Goal: Task Accomplishment & Management: Complete application form

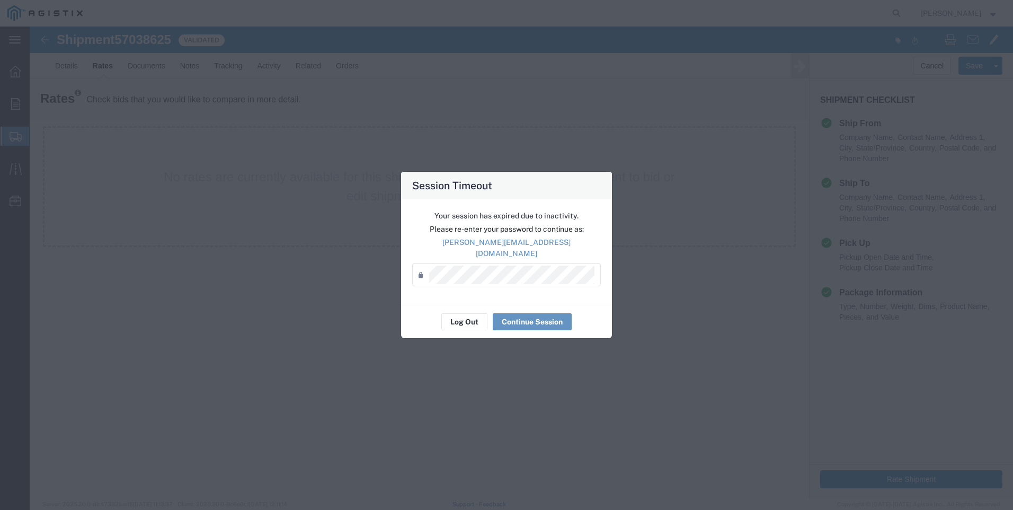
click at [673, 298] on div "Session Timeout Your session has expired due to inactivity. Please re-enter you…" at bounding box center [506, 255] width 1013 height 510
click at [513, 316] on button "Continue Session" at bounding box center [532, 321] width 79 height 17
click at [545, 319] on button "Continue Session" at bounding box center [532, 321] width 79 height 17
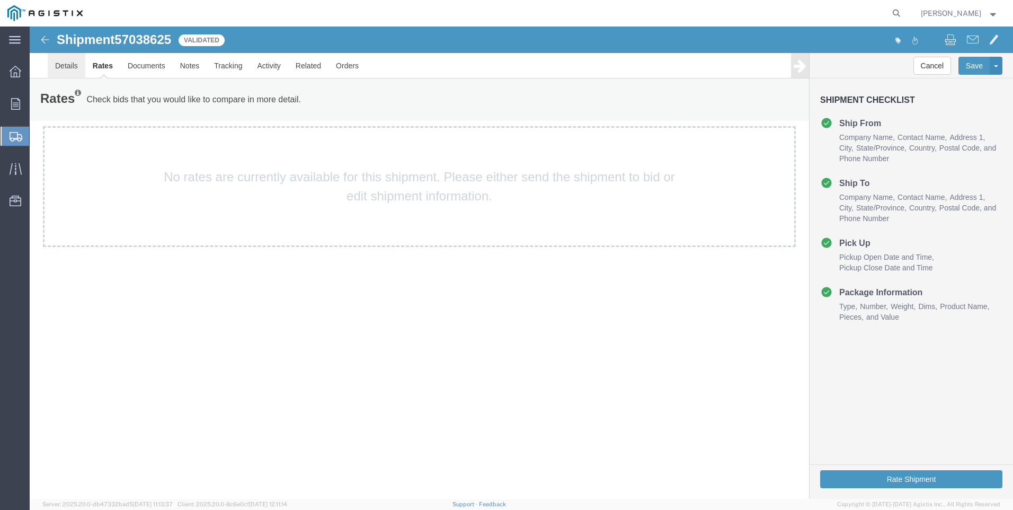
click at [70, 65] on link "Details" at bounding box center [67, 65] width 38 height 25
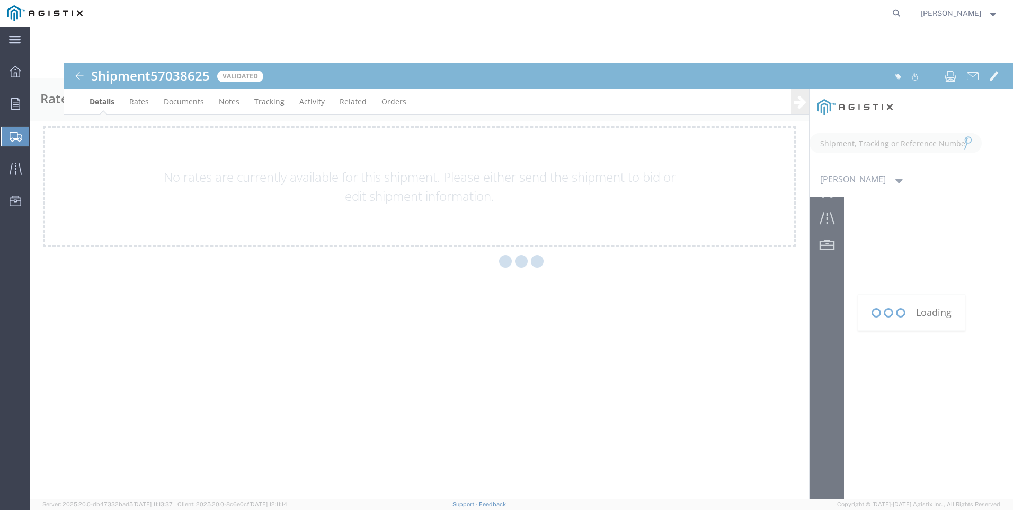
type input "[PERSON_NAME][EMAIL_ADDRESS][DOMAIN_NAME]"
click at [15, 102] on icon at bounding box center [15, 104] width 9 height 12
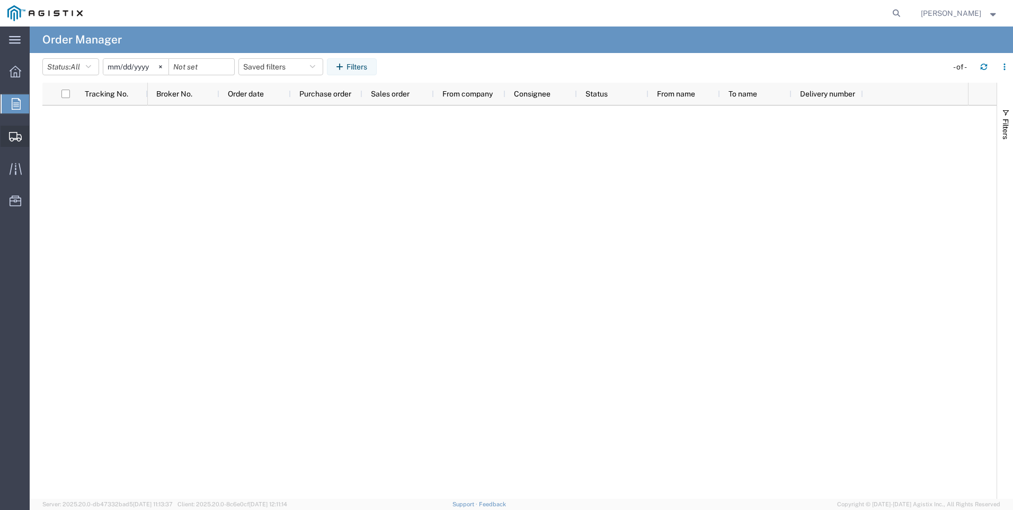
click at [37, 132] on span "Shipments" at bounding box center [32, 136] width 7 height 21
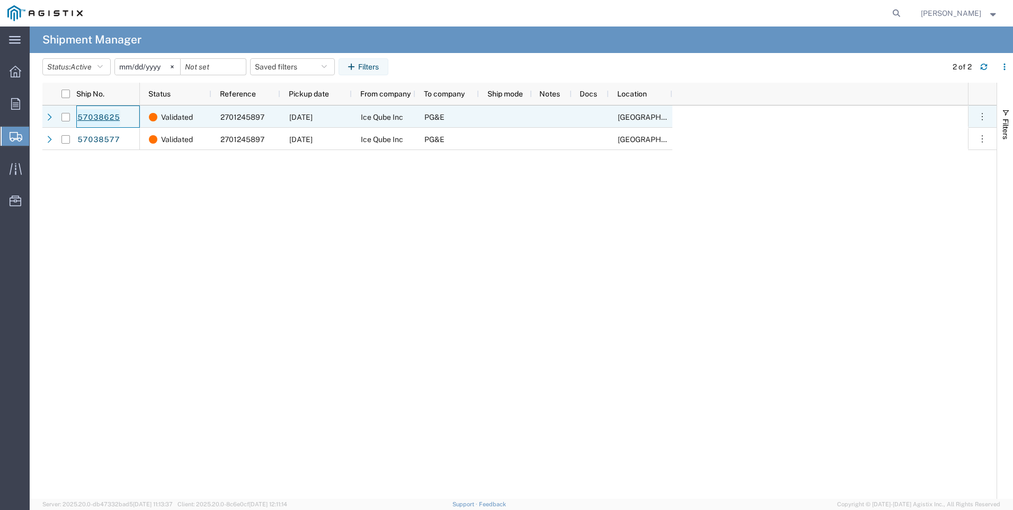
click at [100, 116] on link "57038625" at bounding box center [98, 117] width 43 height 17
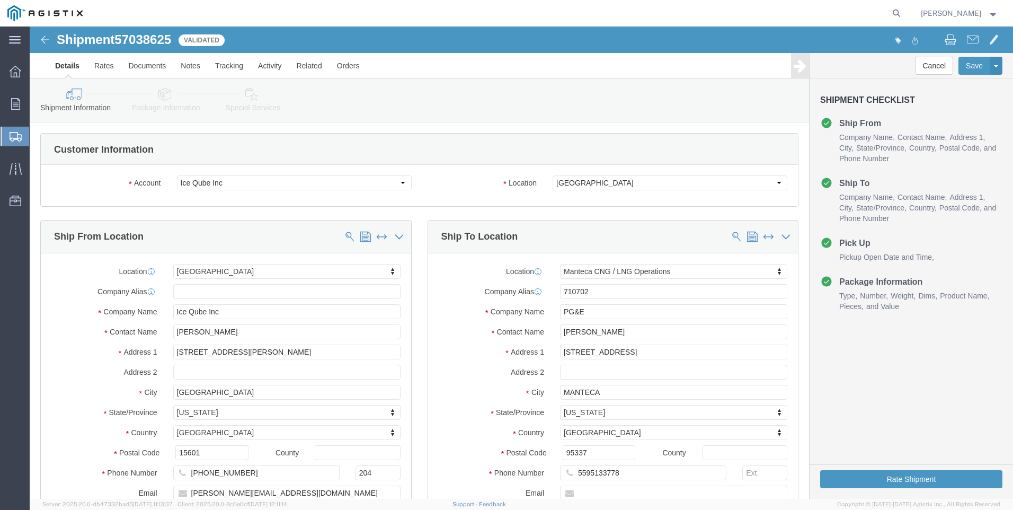
select select "19797"
click select "Select Ice Qube Inc PG&E"
select select "9596"
click select "Select Ice Qube Inc PG&E"
select select "19797"
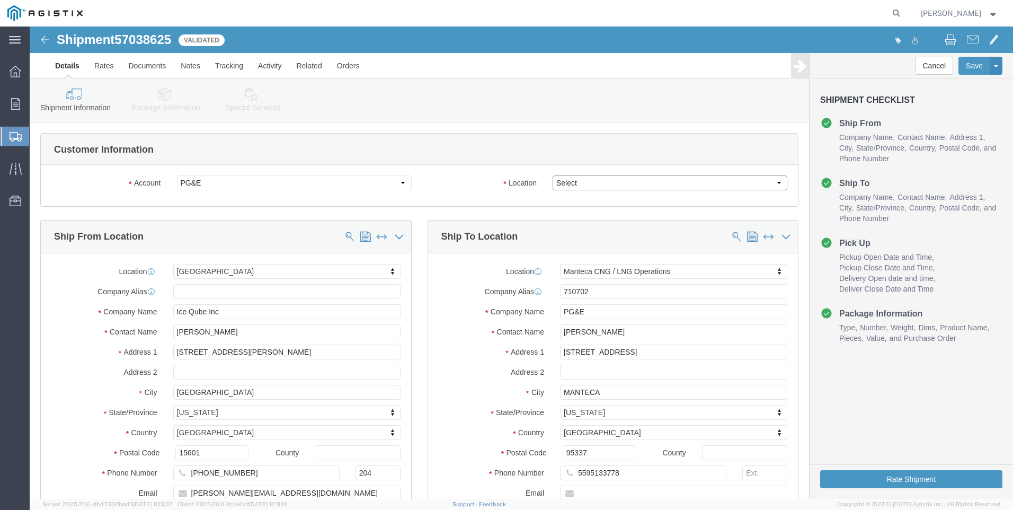
click select "Select All Others [GEOGRAPHIC_DATA] [GEOGRAPHIC_DATA] [GEOGRAPHIC_DATA] [GEOGRA…"
select select "23082"
click select "Select All Others [GEOGRAPHIC_DATA] [GEOGRAPHIC_DATA] [GEOGRAPHIC_DATA] [GEOGRA…"
click button "Rate Shipment"
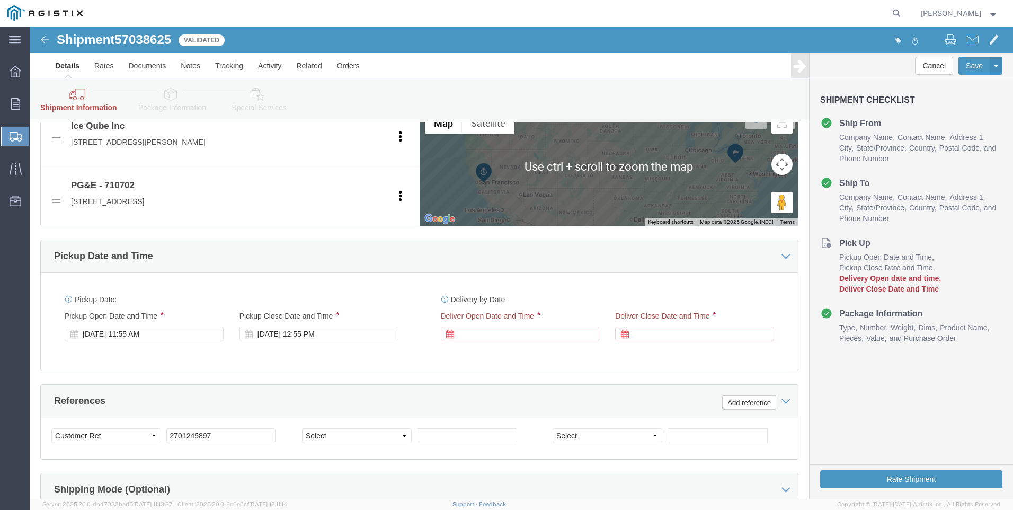
scroll to position [583, 0]
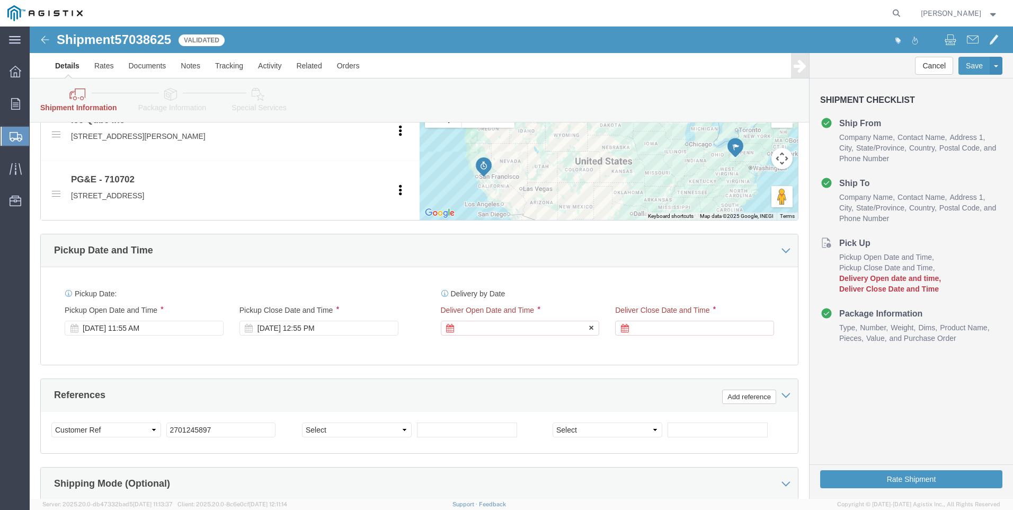
click div
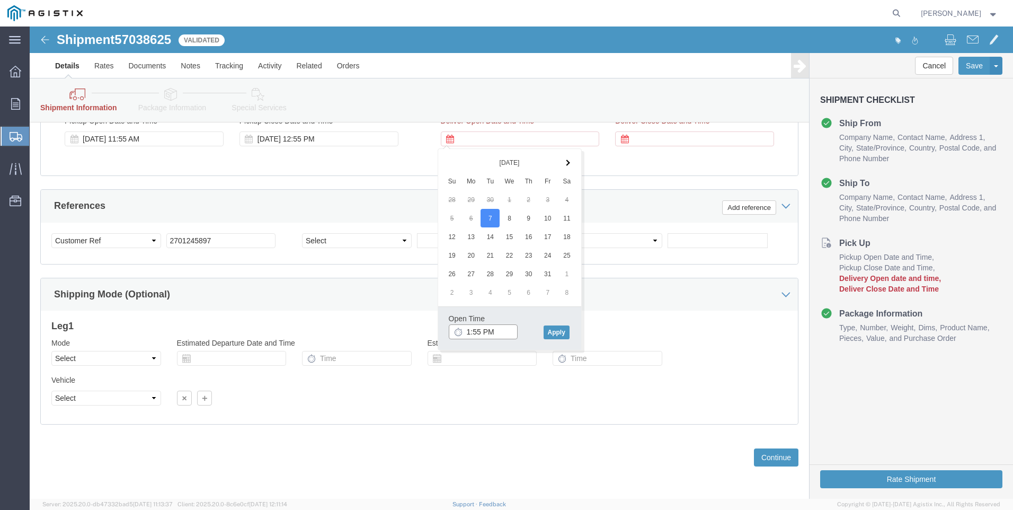
click input "1:55 PM"
click button "Apply"
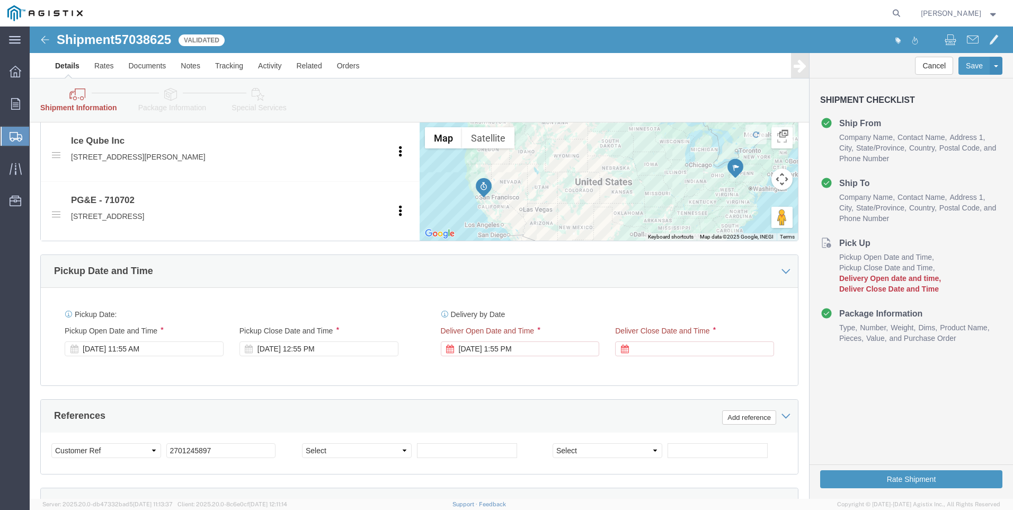
scroll to position [560, 0]
click div
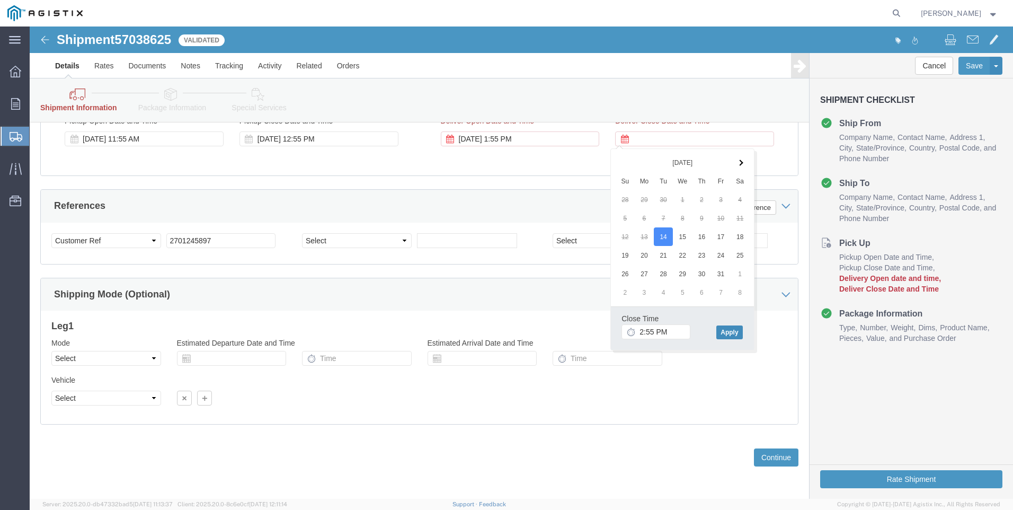
click button "Apply"
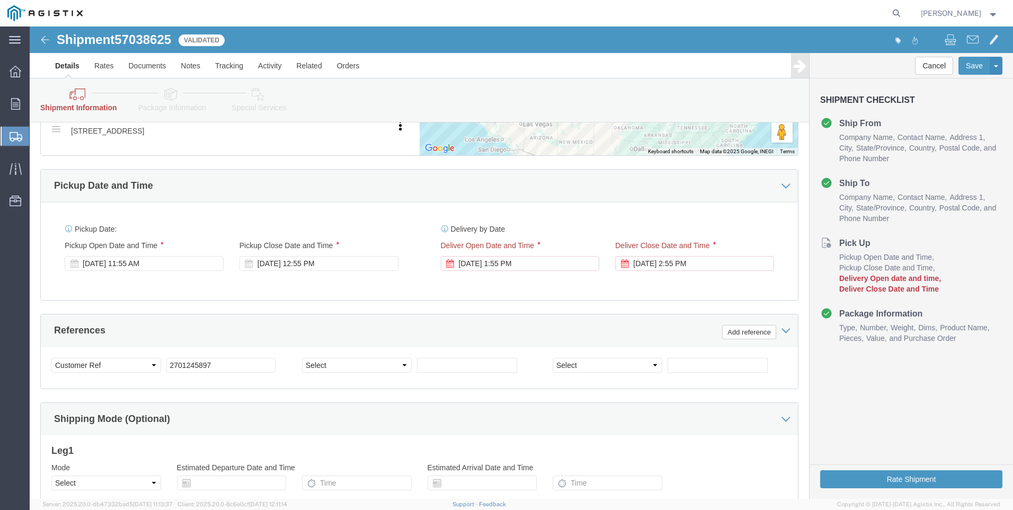
scroll to position [689, 0]
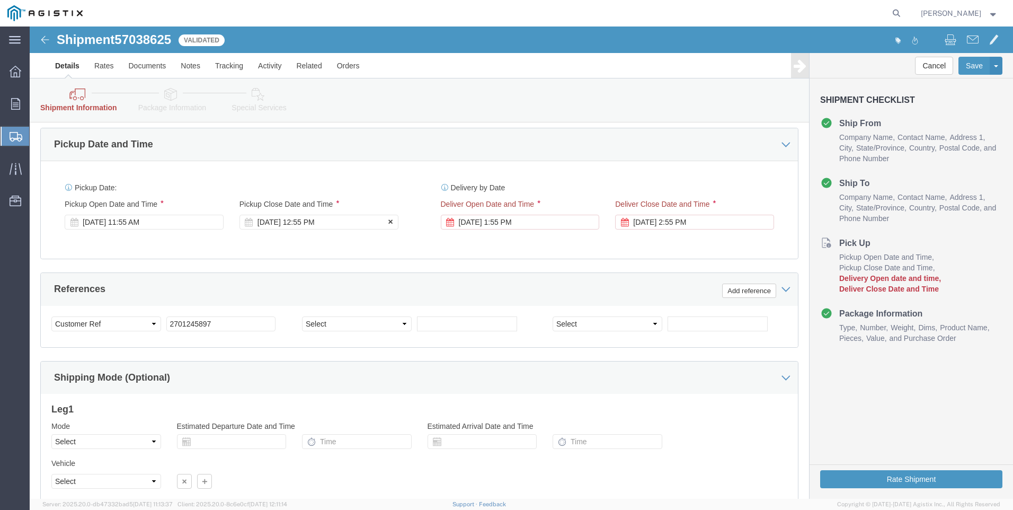
click div "[DATE] 12:55 PM"
type input "4:55 PM"
click button "Apply"
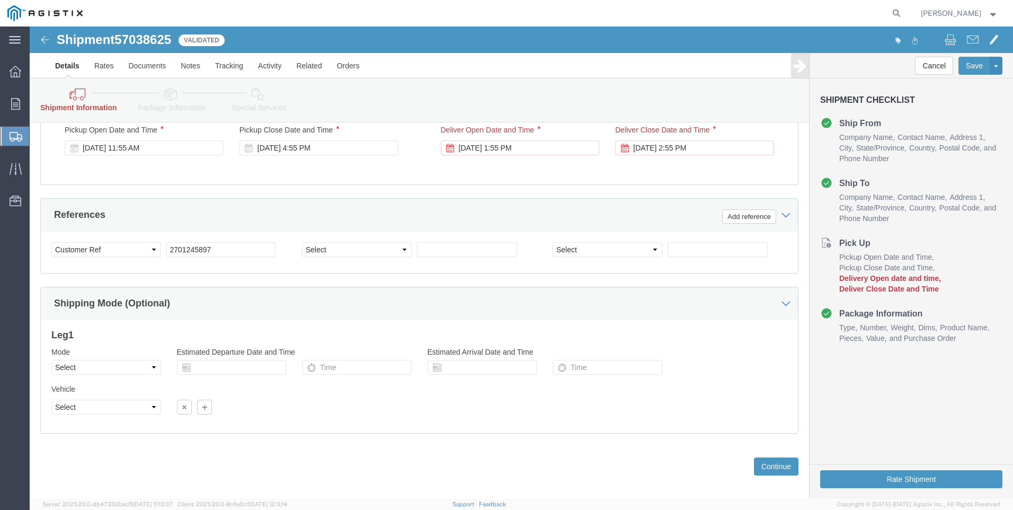
scroll to position [772, 0]
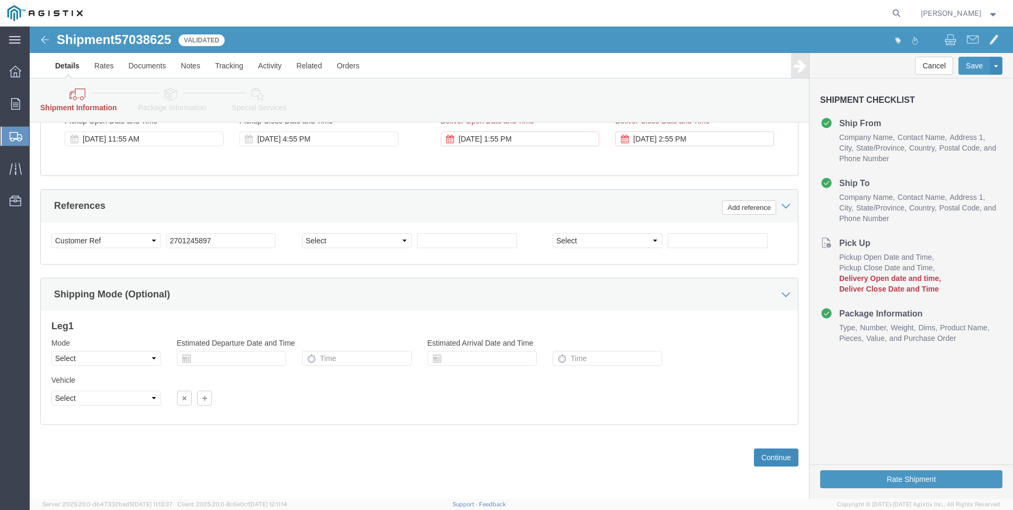
click button "Continue"
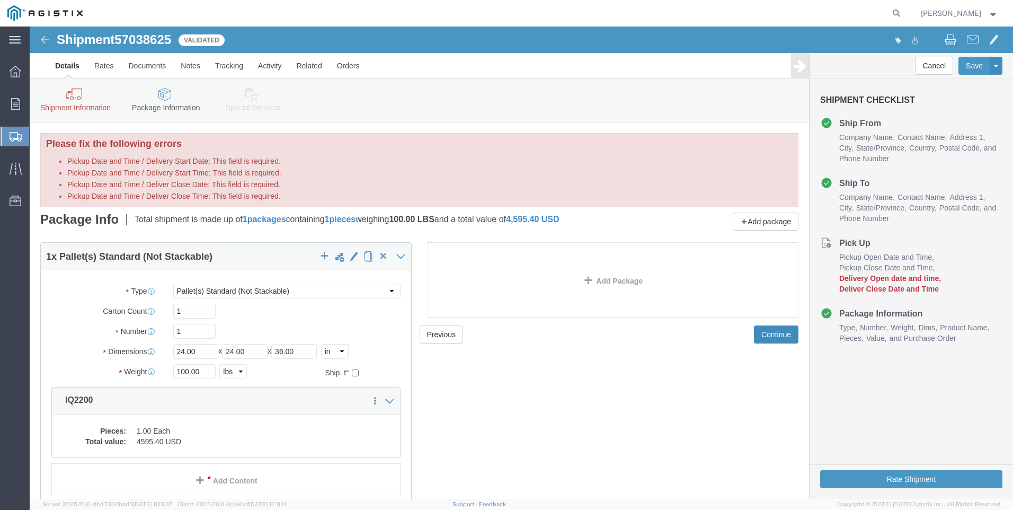
click button "Continue"
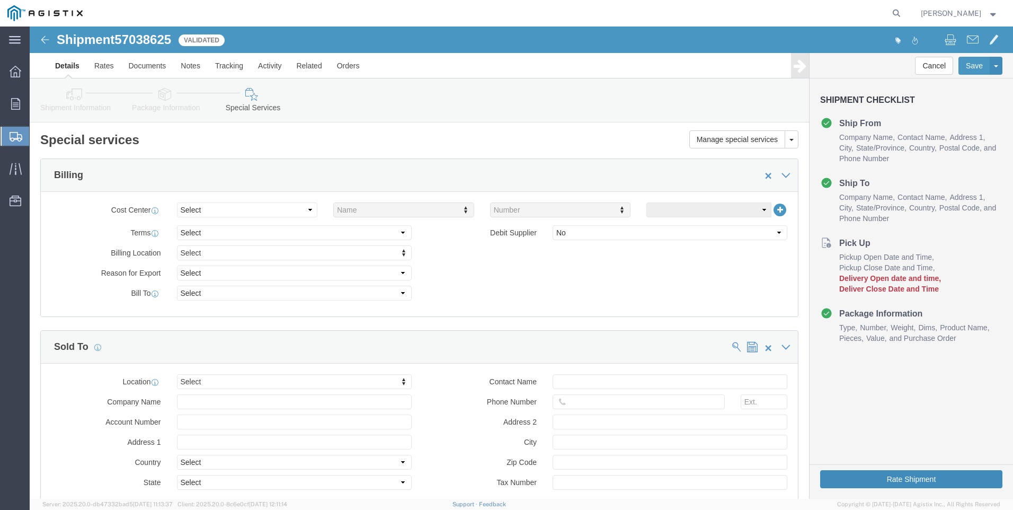
click button "Rate Shipment"
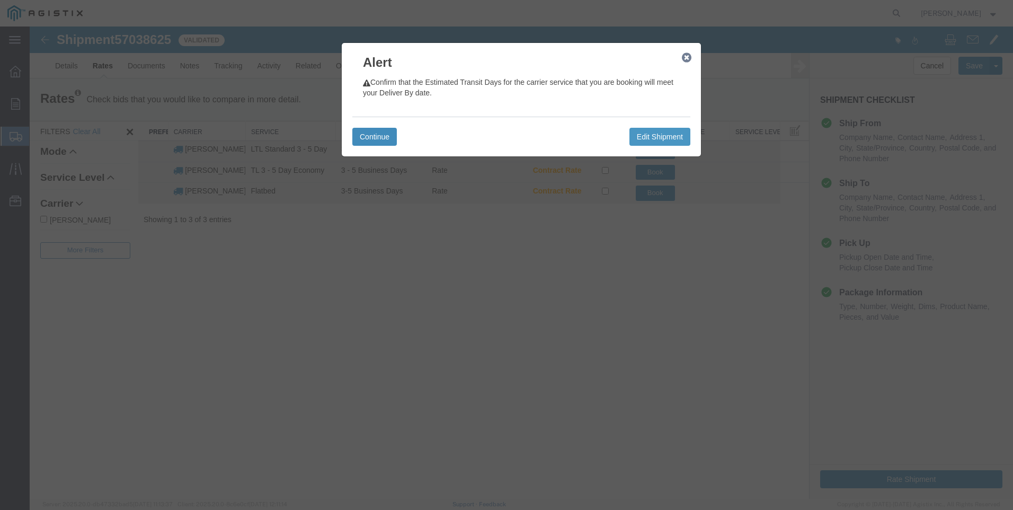
click at [384, 136] on button "Continue" at bounding box center [374, 137] width 45 height 18
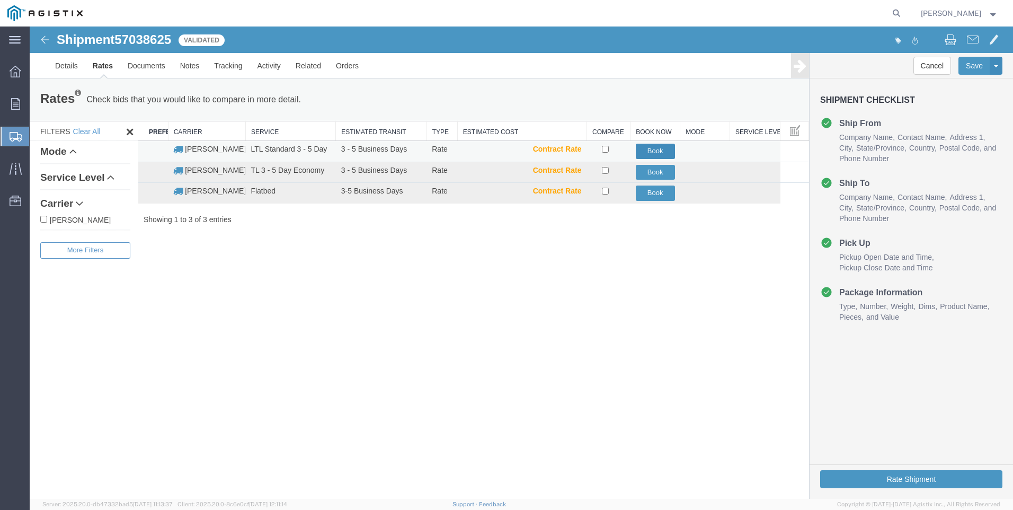
click at [664, 149] on button "Book" at bounding box center [655, 151] width 39 height 15
